Goal: Task Accomplishment & Management: Use online tool/utility

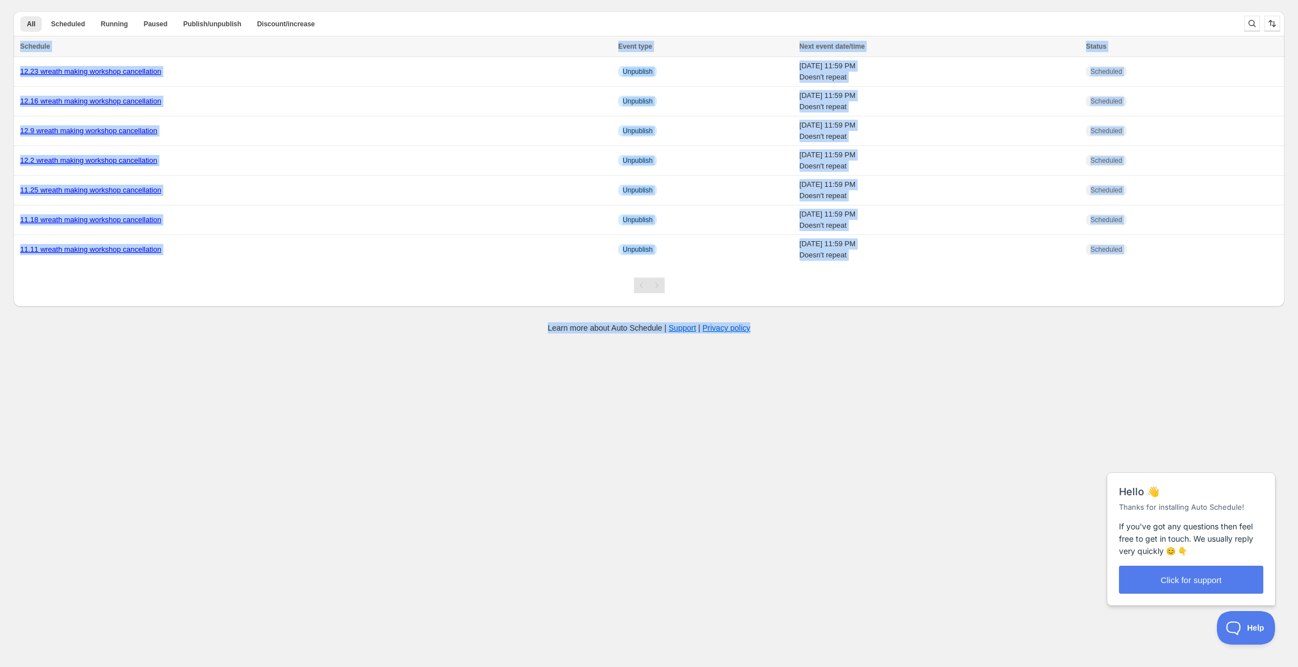
drag, startPoint x: 930, startPoint y: 373, endPoint x: 452, endPoint y: 18, distance: 594.6
click at [452, 18] on body "Create schedule Help & support Cancel Discount prices Schedule a discount, sale…" at bounding box center [649, 333] width 1298 height 667
click at [821, 493] on body "Create schedule Help & support Cancel Discount prices Schedule a discount, sale…" at bounding box center [649, 333] width 1298 height 667
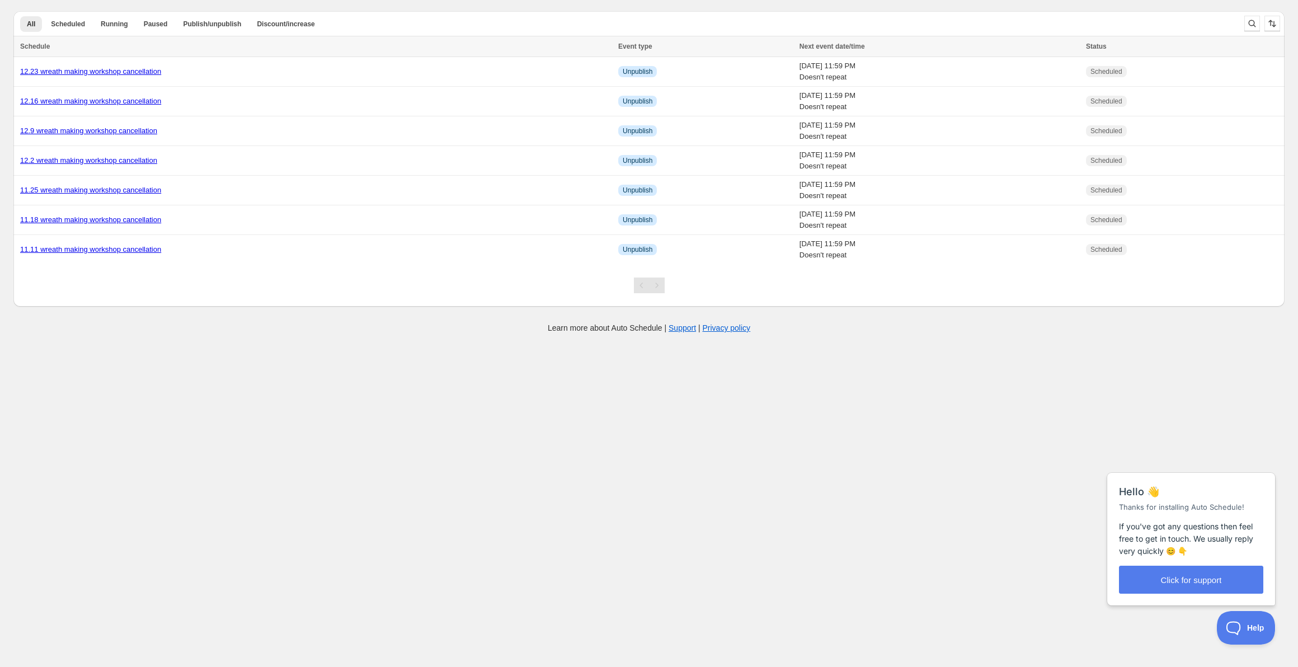
click at [831, 507] on body "Create schedule Help & support Cancel Discount prices Schedule a discount, sale…" at bounding box center [649, 333] width 1298 height 667
